Goal: Task Accomplishment & Management: Manage account settings

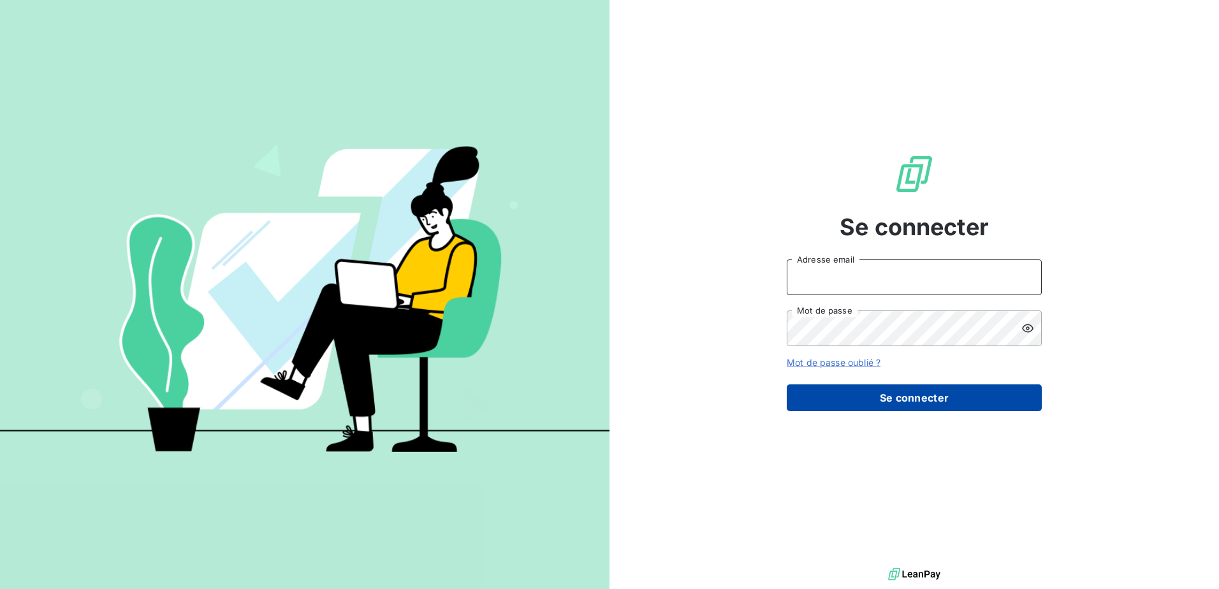
type input "[EMAIL_ADDRESS][DOMAIN_NAME]"
click at [897, 398] on button "Se connecter" at bounding box center [914, 397] width 255 height 27
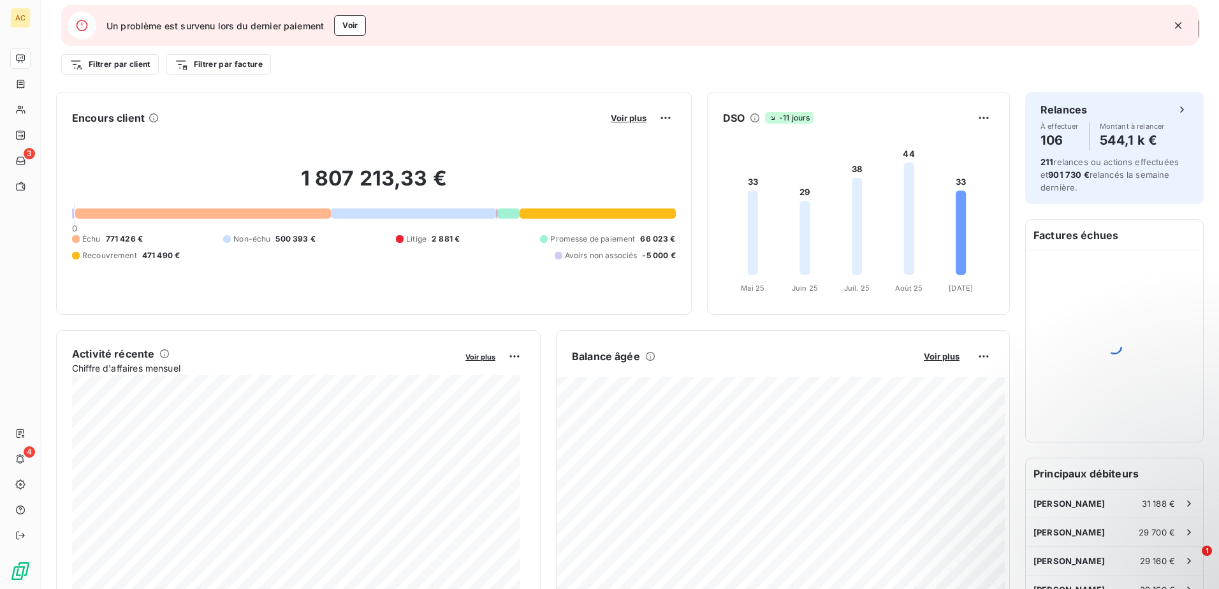
click at [1178, 23] on icon "button" at bounding box center [1178, 25] width 13 height 13
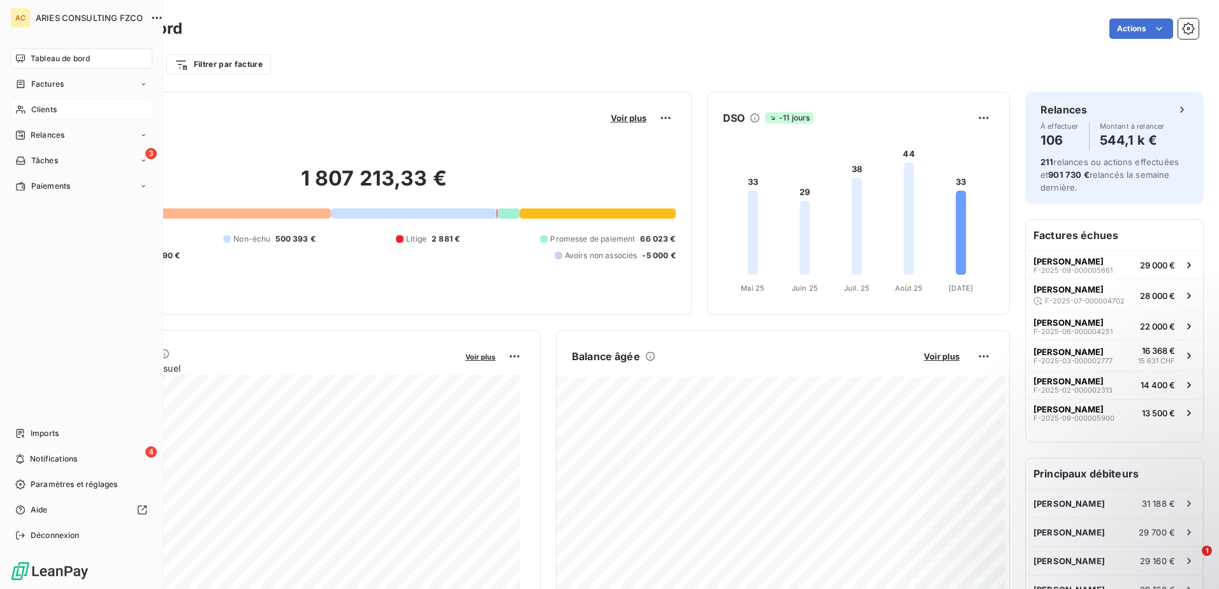
click at [57, 105] on span "Clients" at bounding box center [44, 109] width 26 height 11
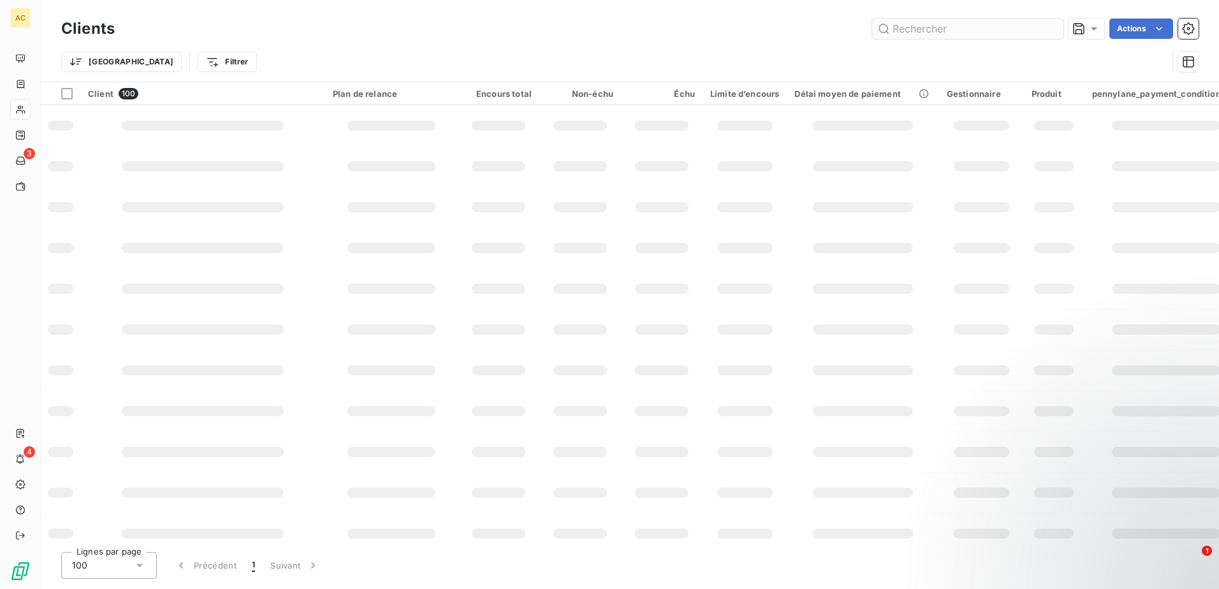
click at [959, 28] on input "text" at bounding box center [967, 28] width 191 height 20
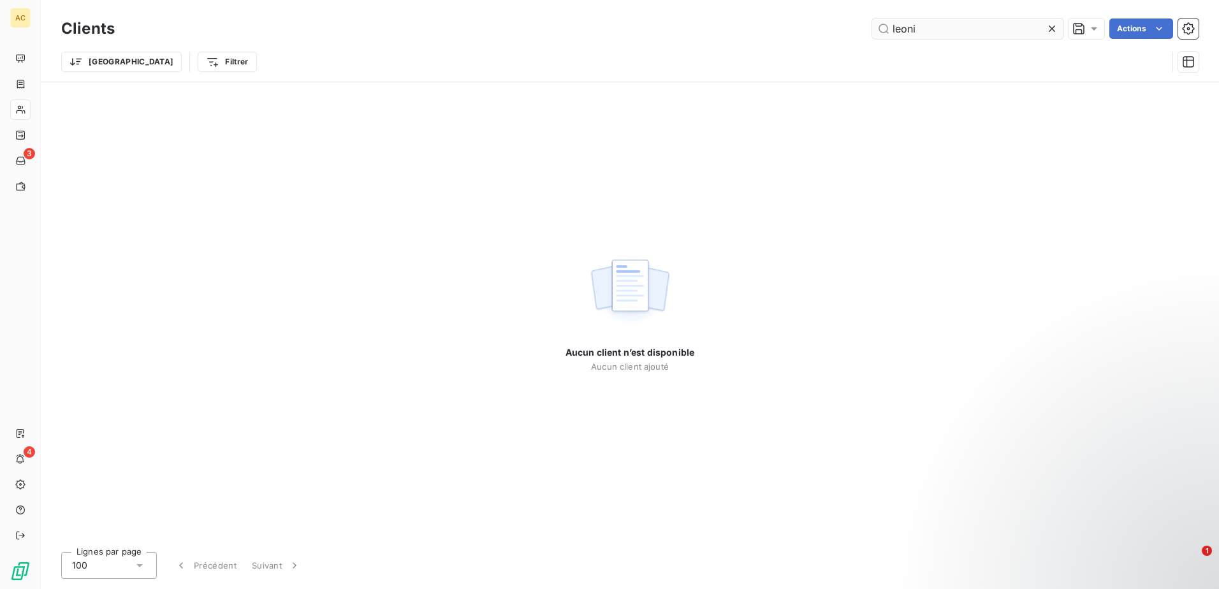
click at [922, 27] on input "leoni" at bounding box center [967, 28] width 191 height 20
click at [923, 27] on input "leoni" at bounding box center [967, 28] width 191 height 20
type input "m"
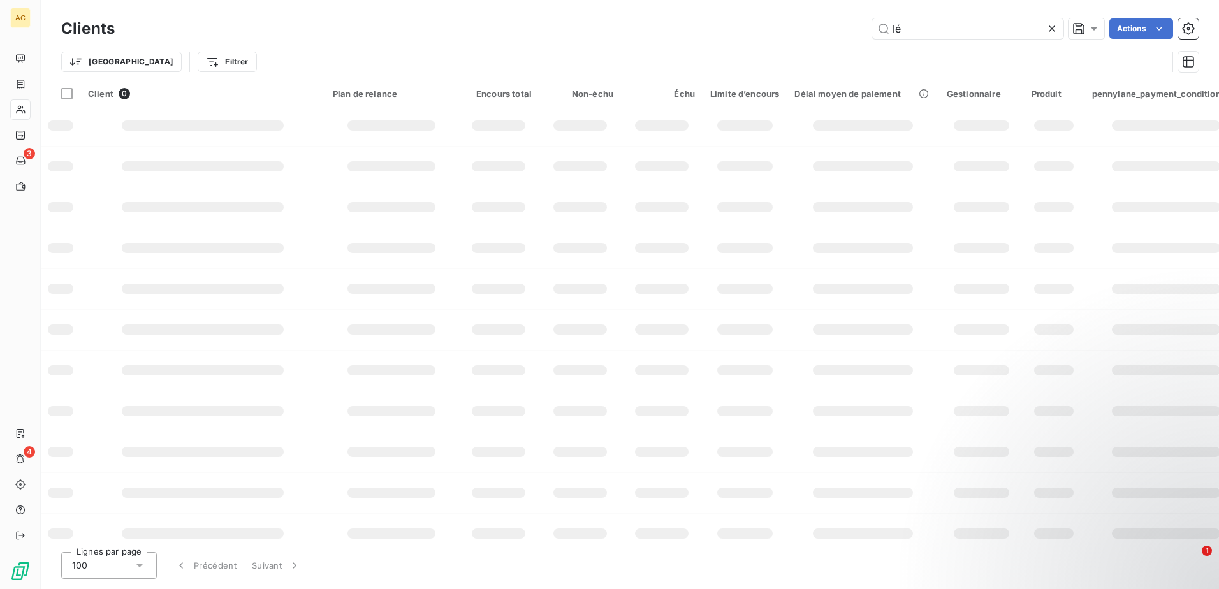
type input "l"
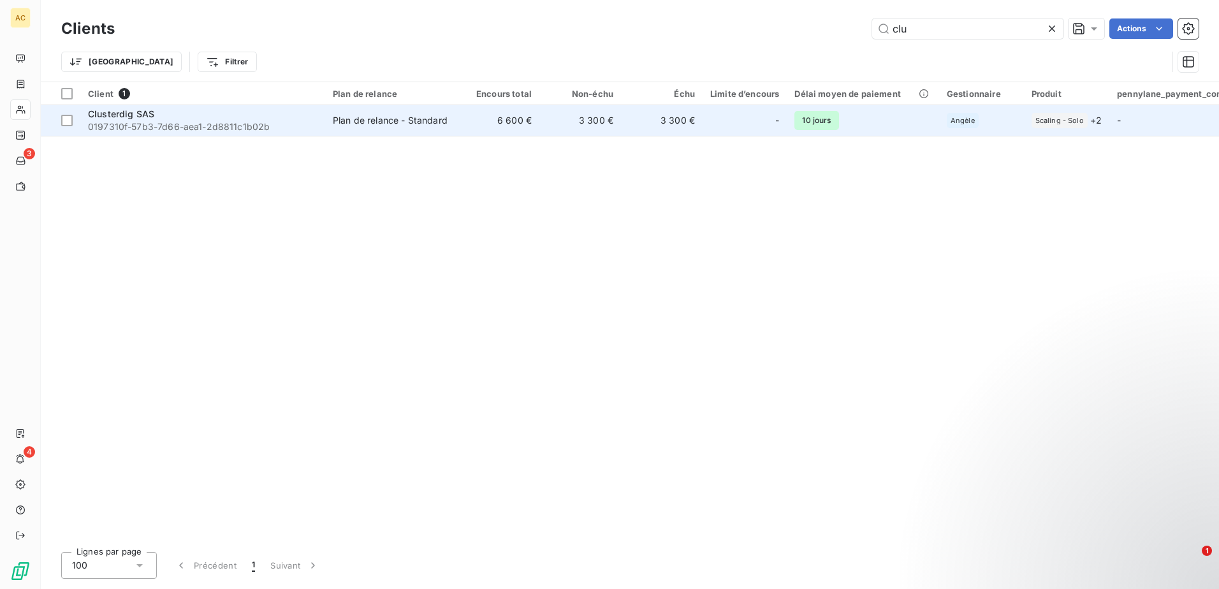
type input "clu"
click at [239, 130] on span "0197310f-57b3-7d66-aea1-2d8811c1b02b" at bounding box center [203, 127] width 230 height 13
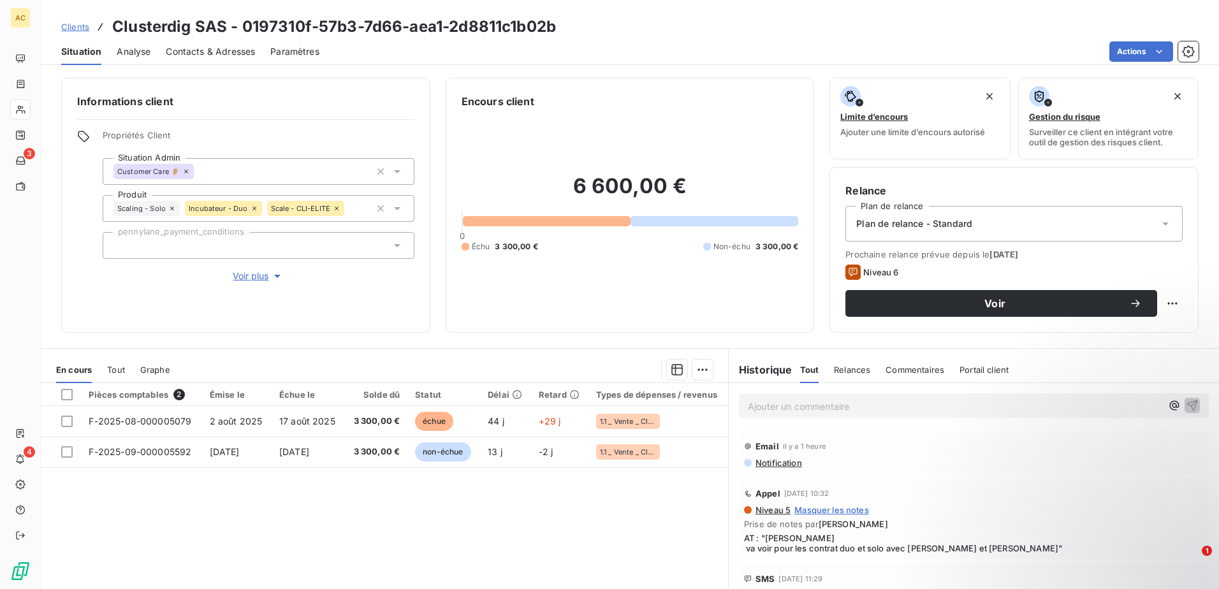
click at [434, 529] on div "Pièces comptables 2 Émise le Échue le Solde dû Statut Délai Retard Types de dép…" at bounding box center [384, 505] width 687 height 245
click at [946, 240] on div "Plan de relance - Standard" at bounding box center [1013, 224] width 337 height 36
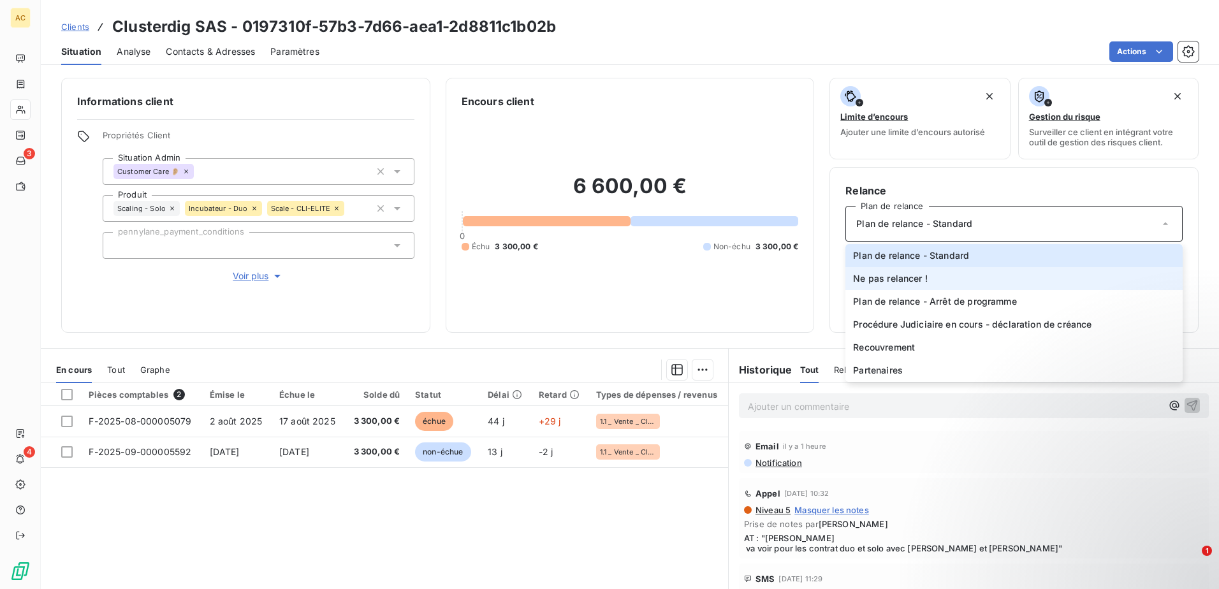
click at [921, 279] on span "Ne pas relancer !" at bounding box center [890, 278] width 75 height 13
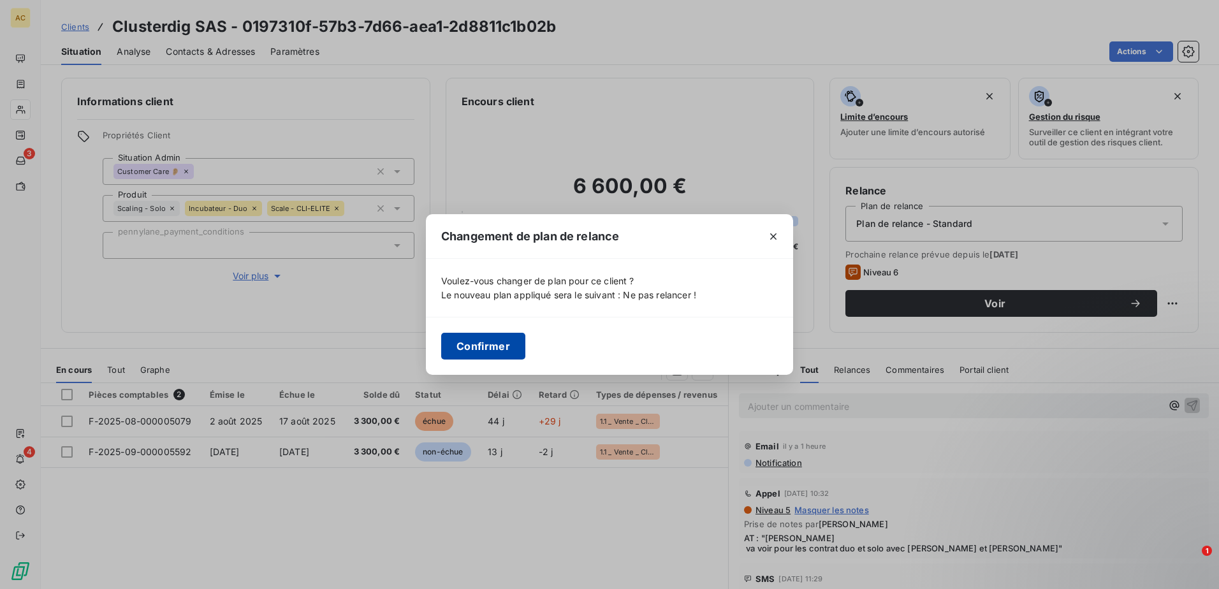
click at [465, 339] on button "Confirmer" at bounding box center [483, 346] width 84 height 27
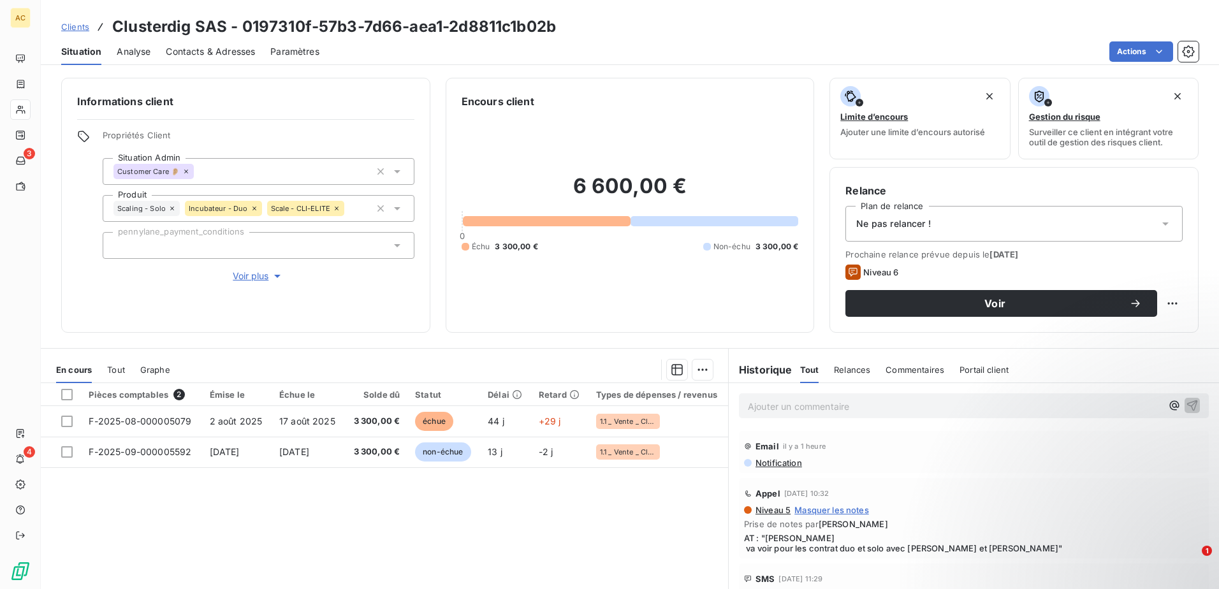
click at [295, 536] on div "Pièces comptables 2 Émise le Échue le Solde dû Statut Délai Retard Types de dép…" at bounding box center [384, 505] width 687 height 245
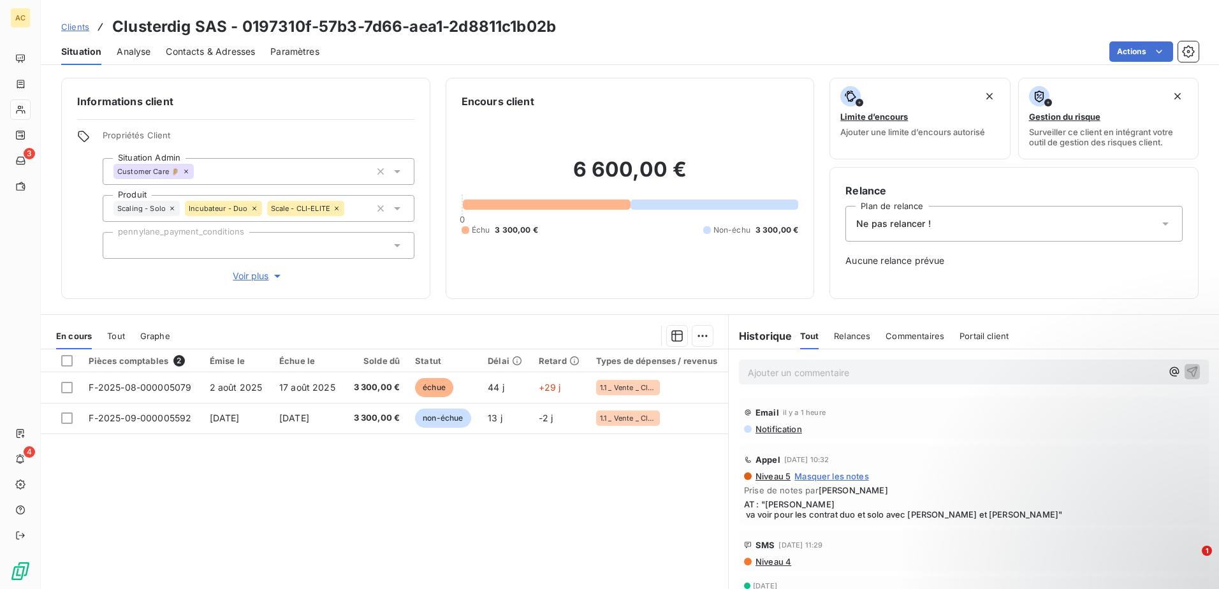
click at [242, 276] on span "Voir plus" at bounding box center [258, 276] width 51 height 13
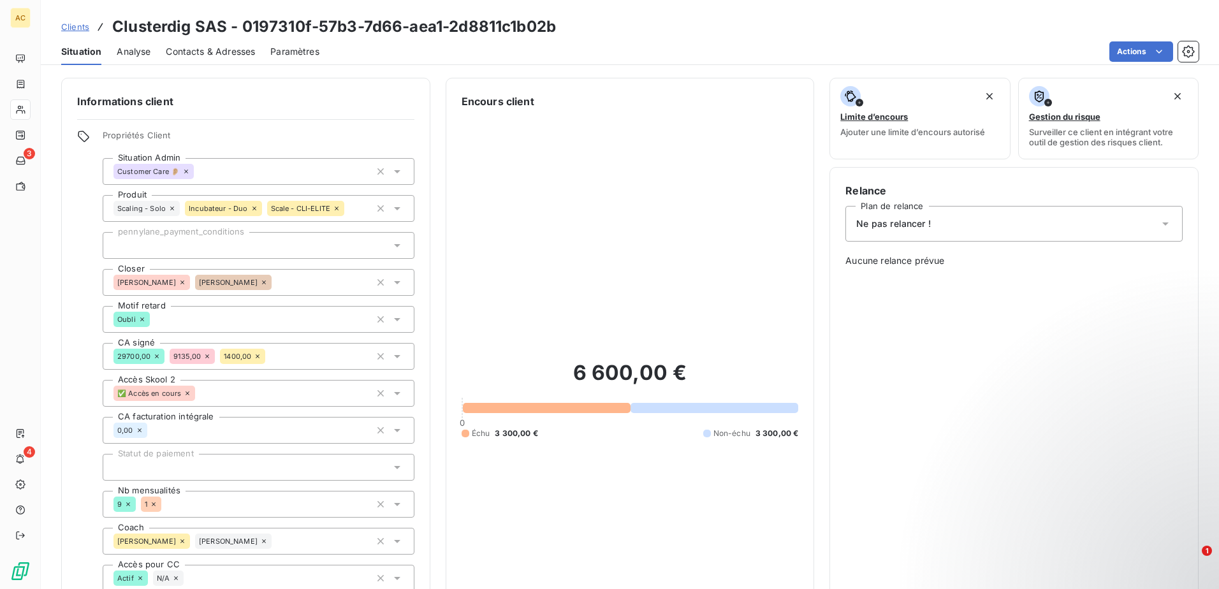
scroll to position [383, 0]
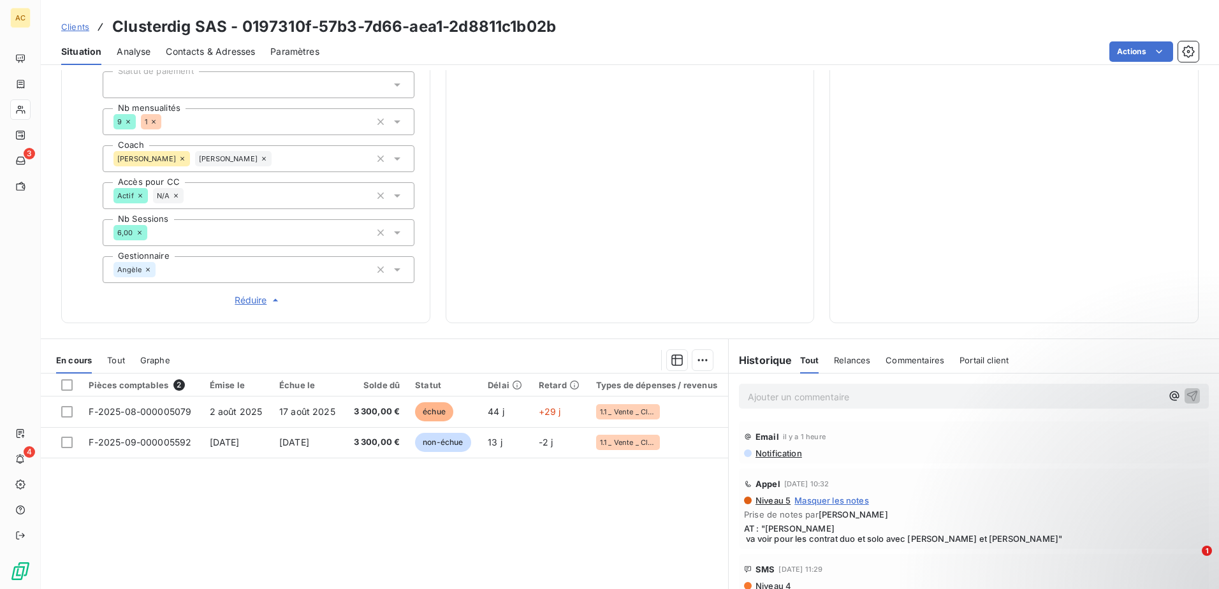
click at [251, 295] on span "Réduire" at bounding box center [258, 300] width 47 height 13
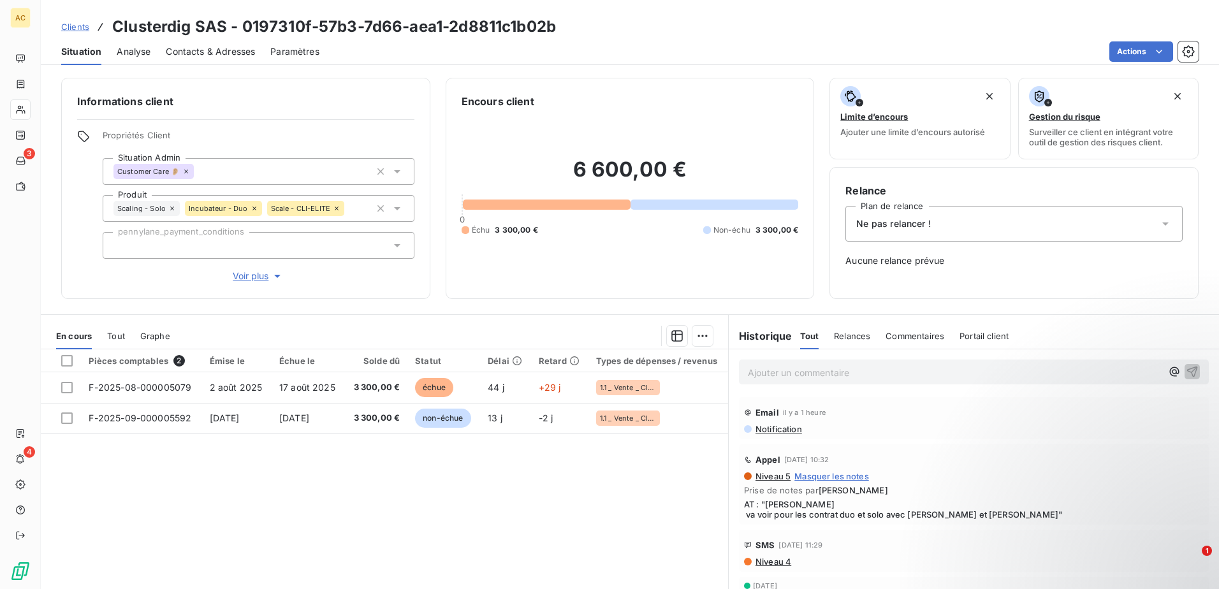
click at [297, 513] on div "Pièces comptables 2 Émise le Échue le Solde dû Statut Délai Retard Types de dép…" at bounding box center [384, 471] width 687 height 245
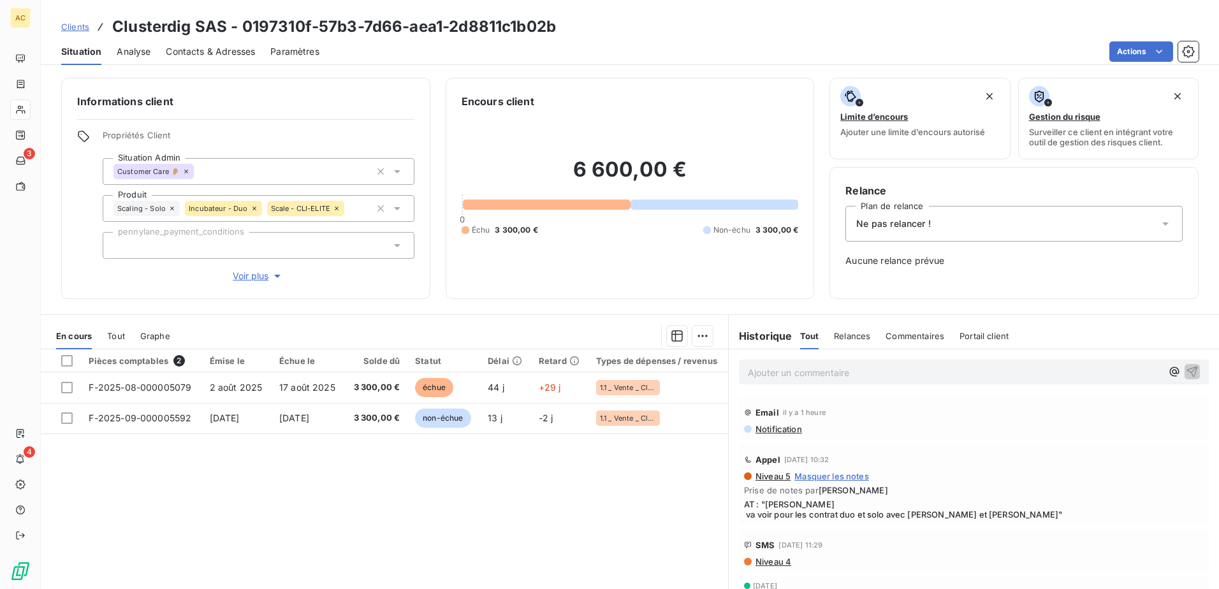
click at [85, 27] on span "Clients" at bounding box center [75, 27] width 28 height 10
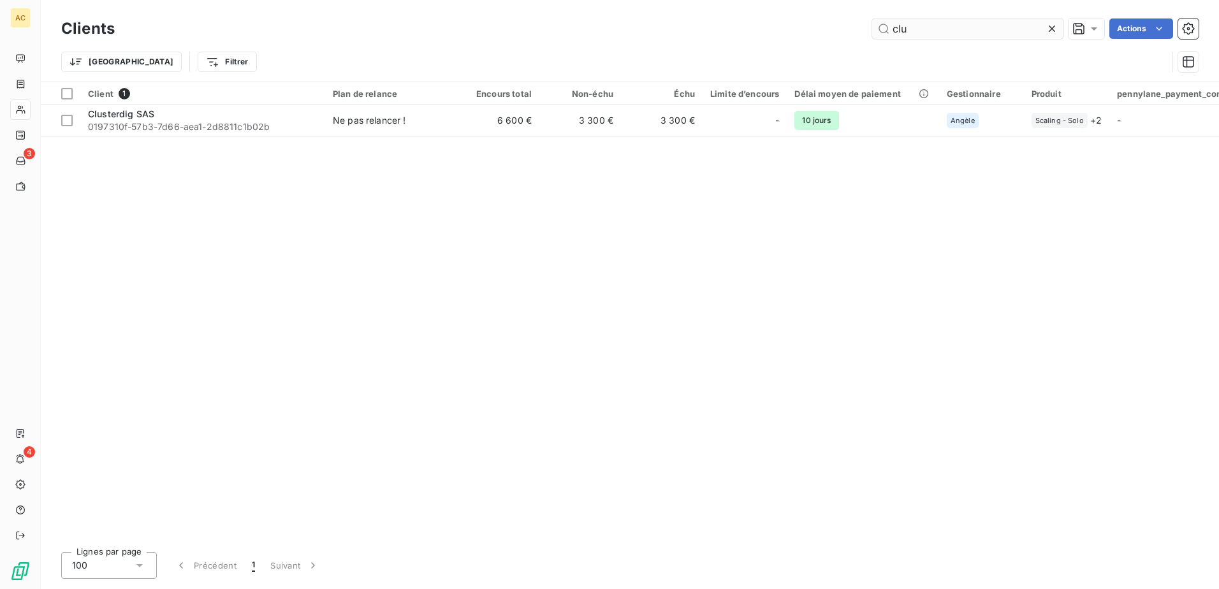
click at [979, 25] on input "clu" at bounding box center [967, 28] width 191 height 20
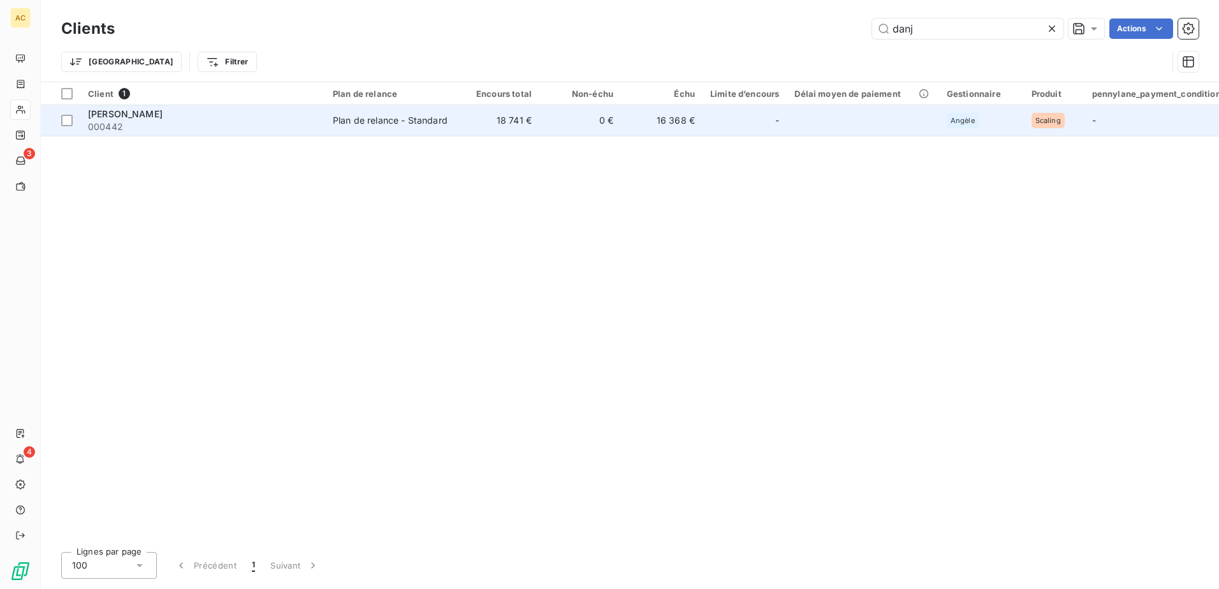
type input "danj"
click at [164, 121] on span "000442" at bounding box center [203, 127] width 230 height 13
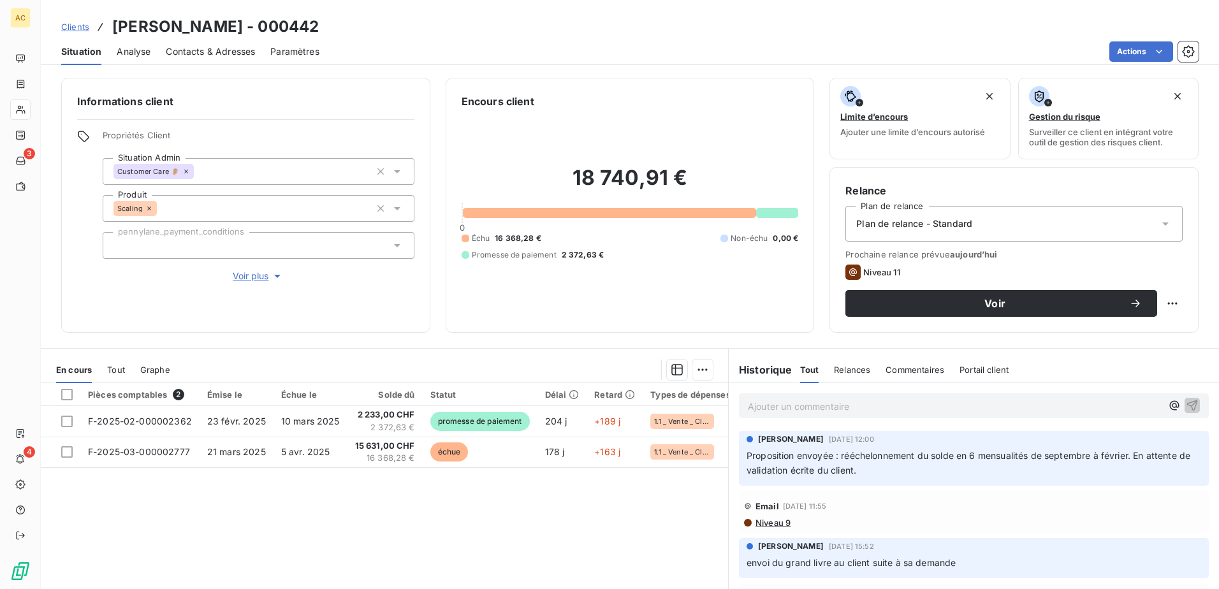
click at [464, 530] on div "Pièces comptables 2 Émise le Échue le Solde dû Statut Délai Retard Types de dép…" at bounding box center [384, 505] width 687 height 245
